Goal: Contribute content: Add original content to the website for others to see

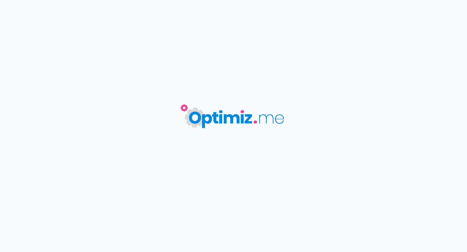
type input "TOHTEM PLM"
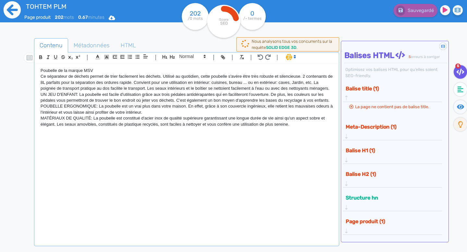
click at [9, 10] on icon at bounding box center [12, 10] width 18 height 18
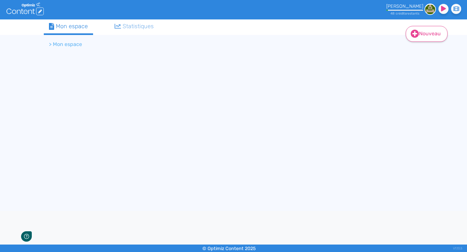
click at [429, 32] on link "Nouveau" at bounding box center [427, 34] width 42 height 16
click at [423, 65] on button "Dossier" at bounding box center [431, 66] width 52 height 10
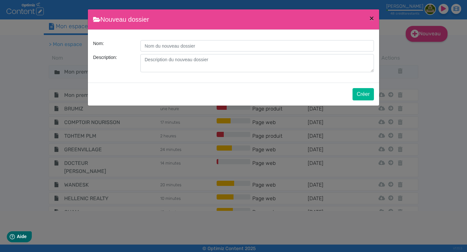
click at [367, 21] on button "×" at bounding box center [371, 18] width 15 height 18
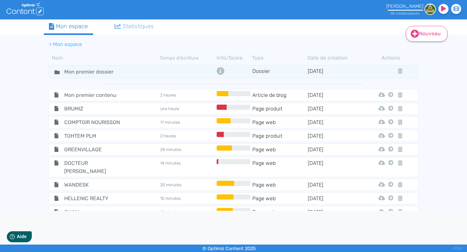
click at [427, 29] on link "Nouveau" at bounding box center [427, 34] width 42 height 16
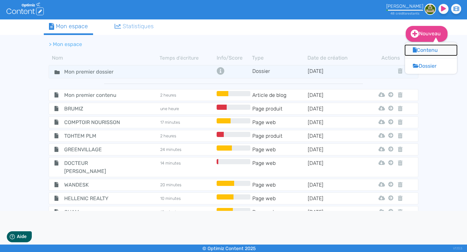
click at [425, 48] on button "Contenu" at bounding box center [431, 50] width 52 height 10
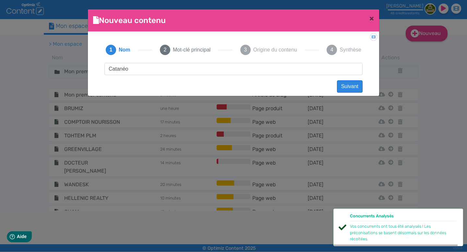
type input "Catanéo"
click at [358, 87] on button "Suivant" at bounding box center [350, 86] width 26 height 12
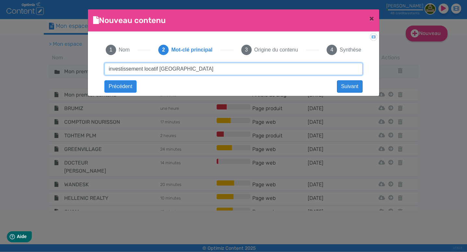
type input "investissement locatif lyon"
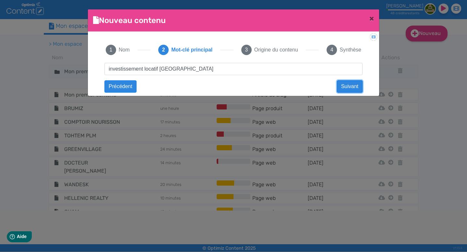
click at [347, 85] on button "Suivant" at bounding box center [350, 86] width 26 height 12
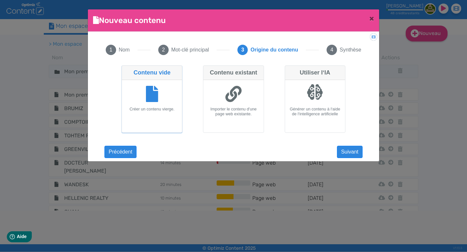
click at [216, 90] on div at bounding box center [233, 95] width 55 height 24
click at [207, 70] on input "Contenu existant Importer le contenu d'une page web existante." at bounding box center [205, 67] width 4 height 4
radio input "true"
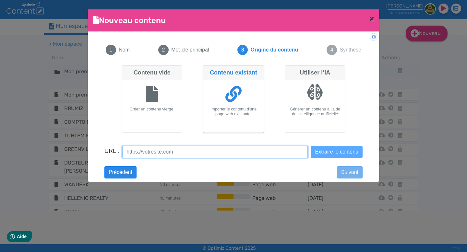
click at [209, 155] on input "URL :" at bounding box center [214, 152] width 185 height 12
paste input "https://cataneo-investissement-immobilier.fr/ou-investir/lyon/"
type input "https://cataneo-investissement-immobilier.fr/ou-investir/lyon/"
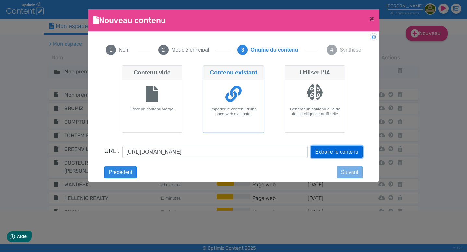
click at [328, 150] on button "Extraire le contenu" at bounding box center [337, 152] width 52 height 12
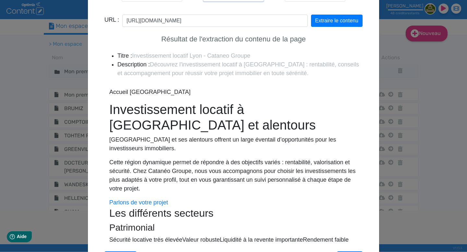
scroll to position [156, 0]
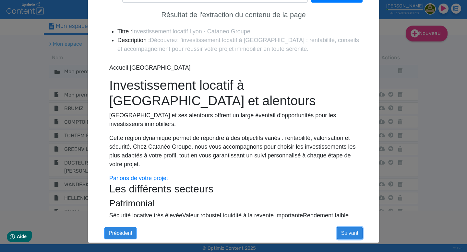
click at [353, 235] on button "Suivant" at bounding box center [350, 233] width 26 height 12
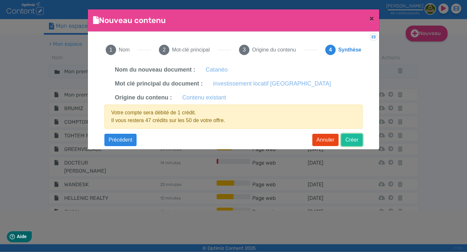
click at [351, 138] on button "Créer" at bounding box center [351, 140] width 21 height 12
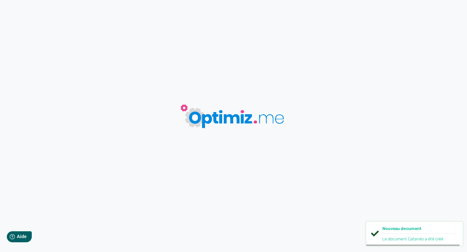
type input "Catanéo"
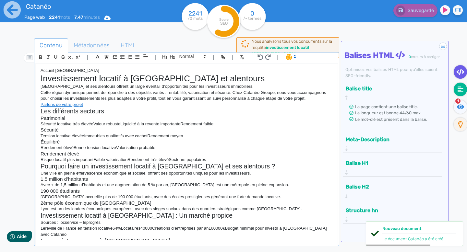
click at [462, 86] on icon at bounding box center [460, 89] width 6 height 6
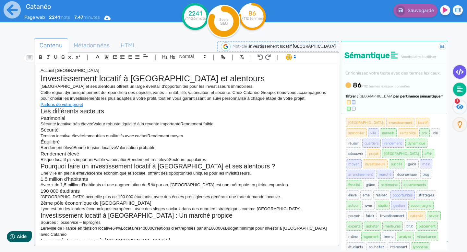
click at [456, 72] on icon at bounding box center [459, 72] width 8 height 6
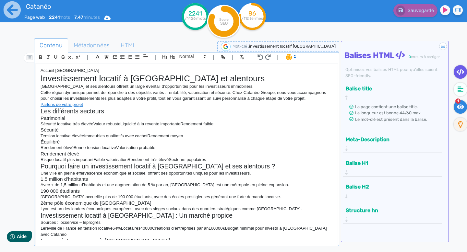
click at [455, 104] on fa-icon at bounding box center [459, 107] width 13 height 14
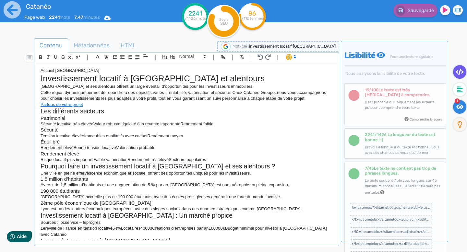
click at [458, 73] on icon at bounding box center [459, 72] width 8 height 6
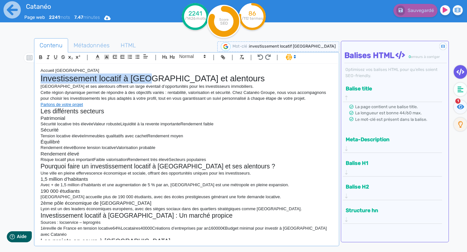
drag, startPoint x: 149, startPoint y: 77, endPoint x: 34, endPoint y: 76, distance: 114.8
click at [34, 76] on div "| | H3 H4 H5 H6 Normal | | | | Accueil Lyon Investissement locatif à Lyon et al…" at bounding box center [186, 149] width 305 height 194
copy h1 "Investissement locatif à Lyon"
click at [244, 164] on h2 "Pourquoi faire un investissement locatif à Lyon et ses alentours ?" at bounding box center [187, 166] width 292 height 7
